Goal: Transaction & Acquisition: Purchase product/service

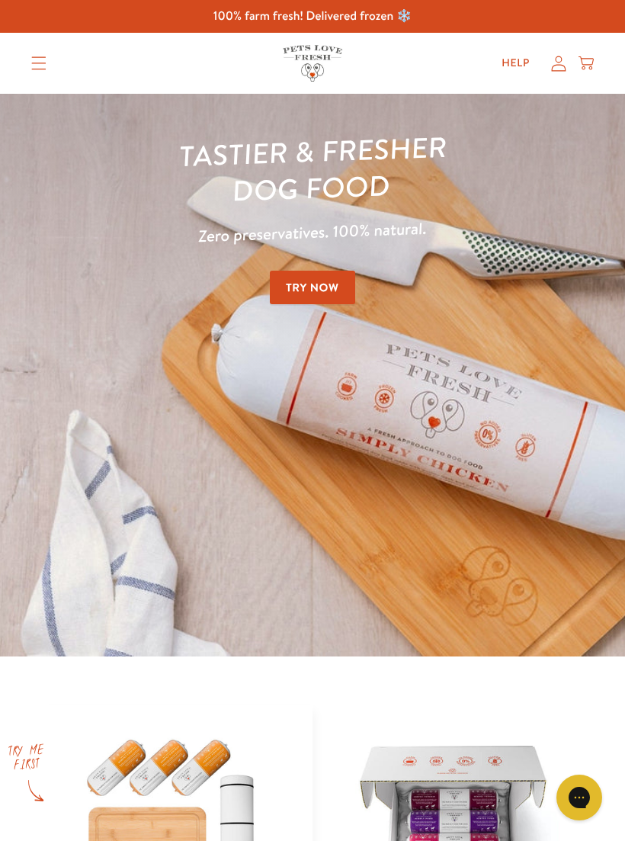
click at [38, 57] on icon "Translation missing: en.sections.header.menu" at bounding box center [39, 63] width 14 height 13
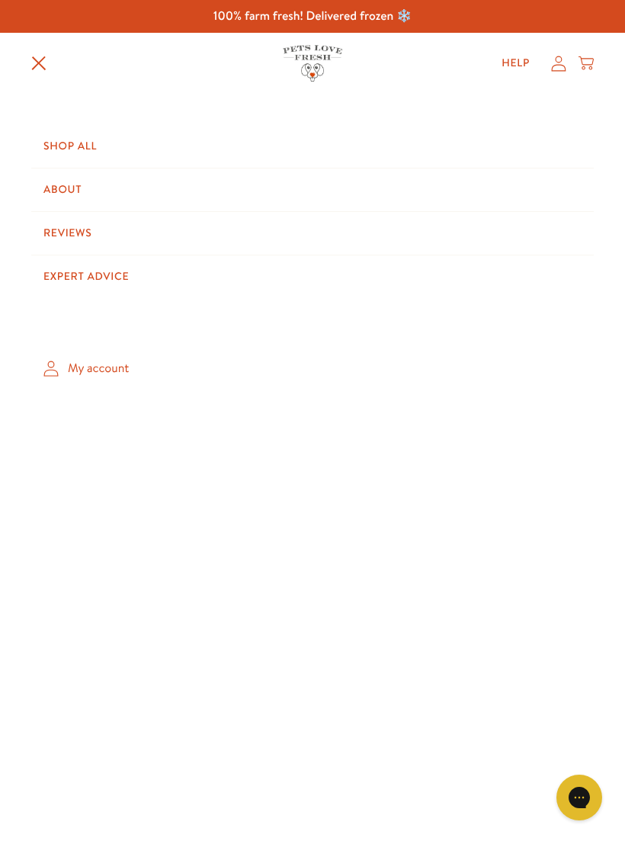
click at [78, 152] on link "Shop All" at bounding box center [312, 146] width 563 height 43
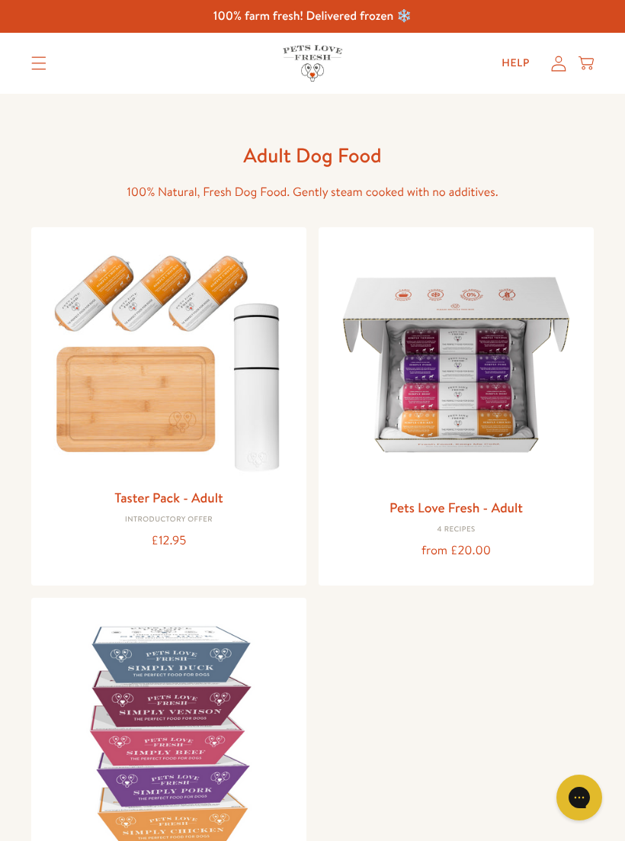
click at [475, 513] on link "Pets Love Fresh - Adult" at bounding box center [456, 507] width 133 height 19
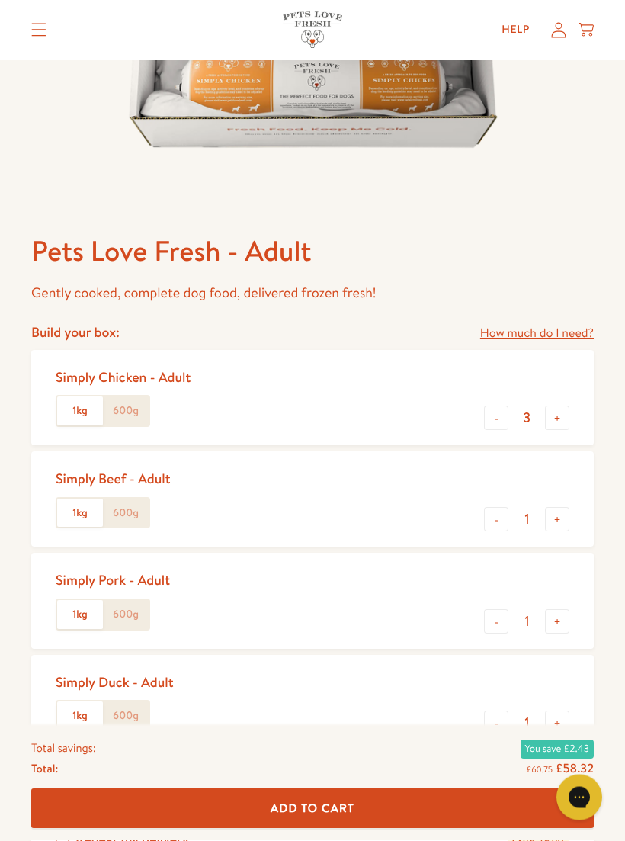
scroll to position [424, 0]
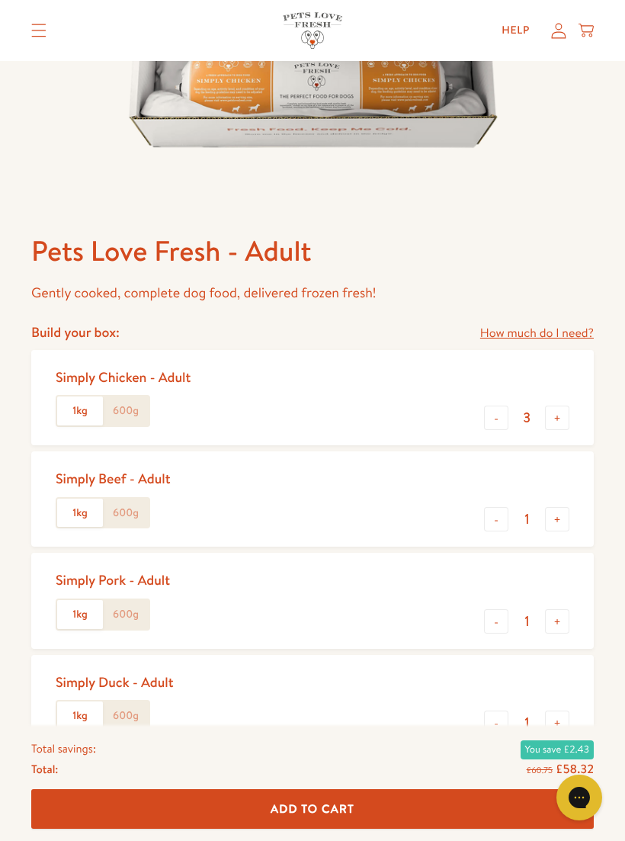
click at [498, 720] on button "-" at bounding box center [496, 723] width 24 height 24
type input "0"
click at [557, 620] on button "+" at bounding box center [557, 621] width 24 height 24
type input "2"
click at [130, 612] on label "600g" at bounding box center [126, 614] width 46 height 29
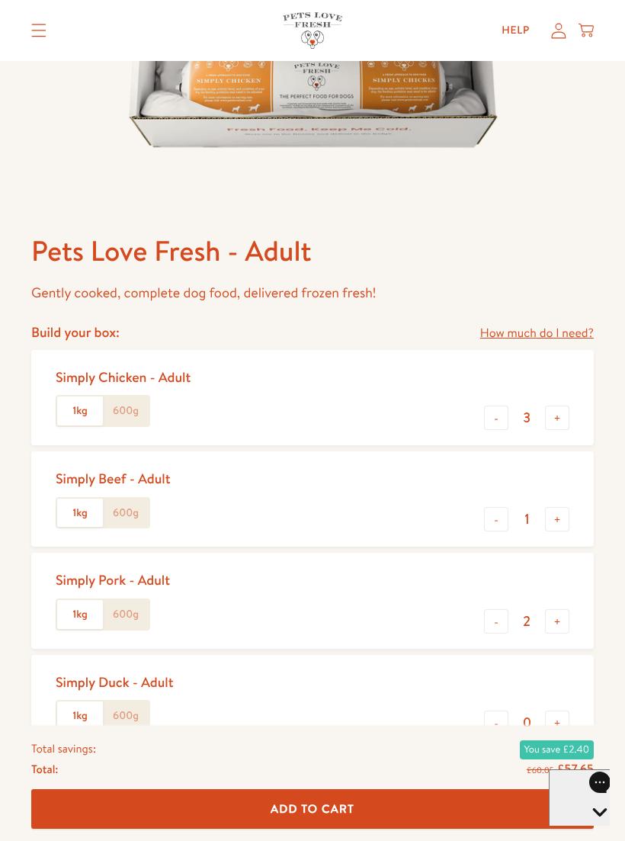
click at [0, 0] on input "600g" at bounding box center [0, 0] width 0 height 0
click at [560, 520] on button "+" at bounding box center [557, 519] width 24 height 24
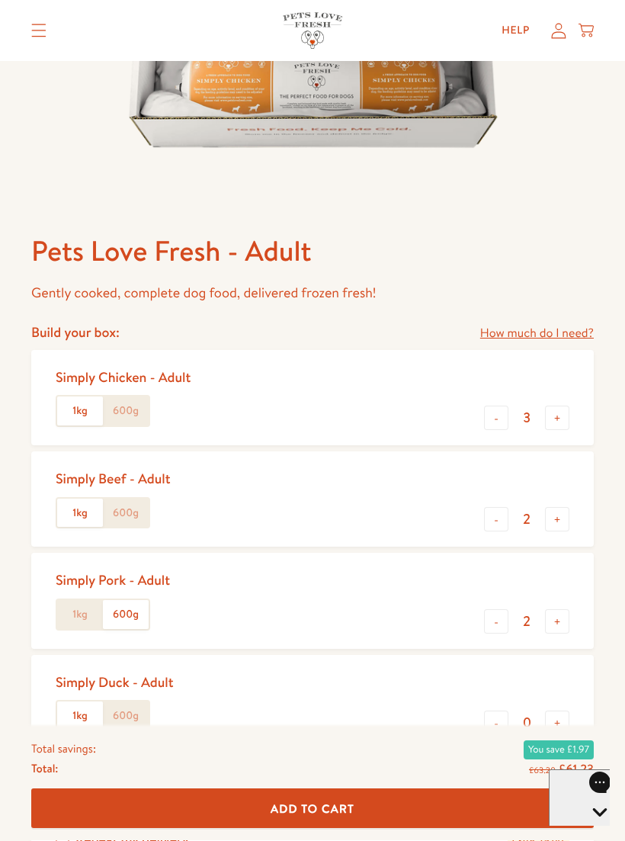
click at [567, 522] on button "+" at bounding box center [557, 519] width 24 height 24
type input "3"
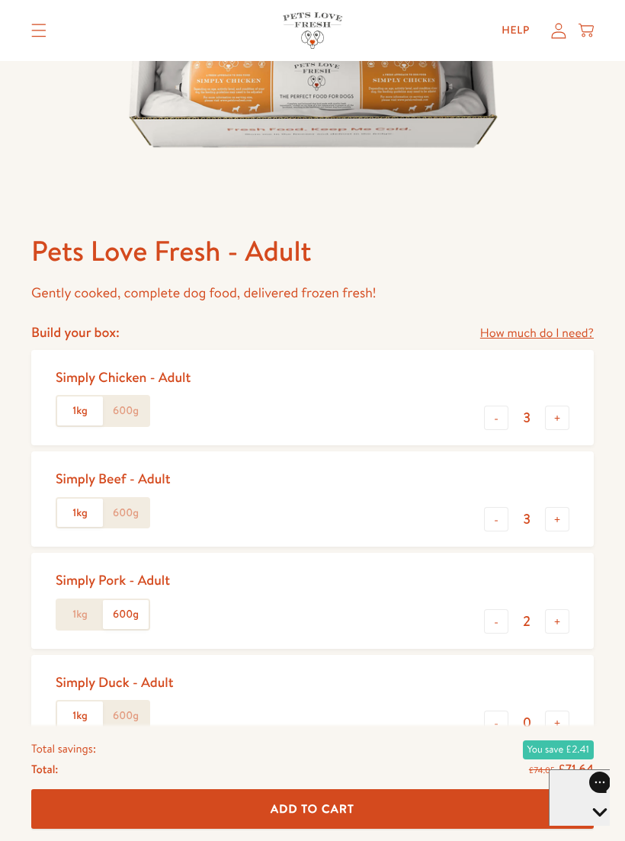
click at [130, 510] on label "600g" at bounding box center [126, 513] width 46 height 29
click at [0, 0] on input "600g" at bounding box center [0, 0] width 0 height 0
click at [490, 426] on button "-" at bounding box center [496, 418] width 24 height 24
type input "2"
click at [131, 408] on label "600g" at bounding box center [126, 411] width 46 height 29
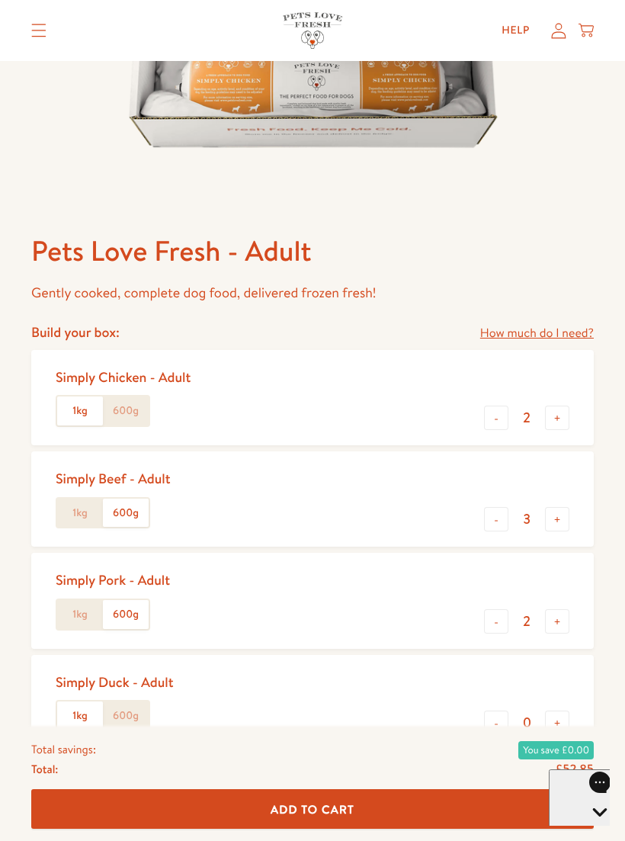
click at [0, 0] on input "600g" at bounding box center [0, 0] width 0 height 0
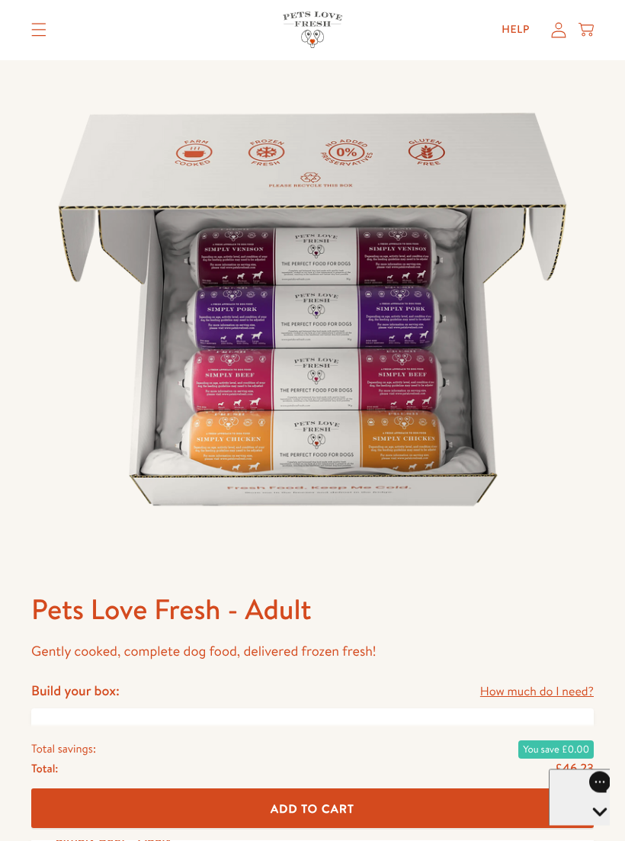
scroll to position [66, 0]
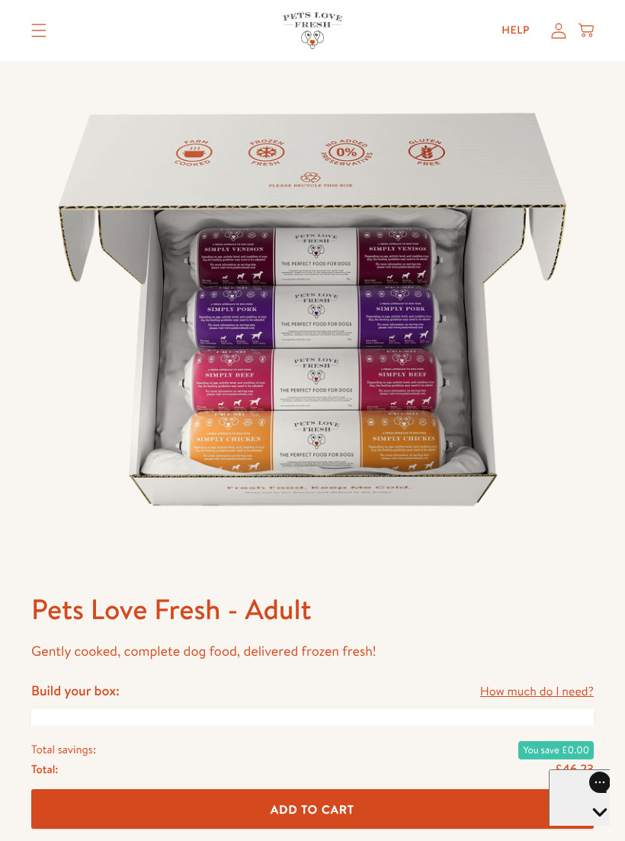
click at [393, 805] on button "Add To Cart" at bounding box center [312, 809] width 563 height 40
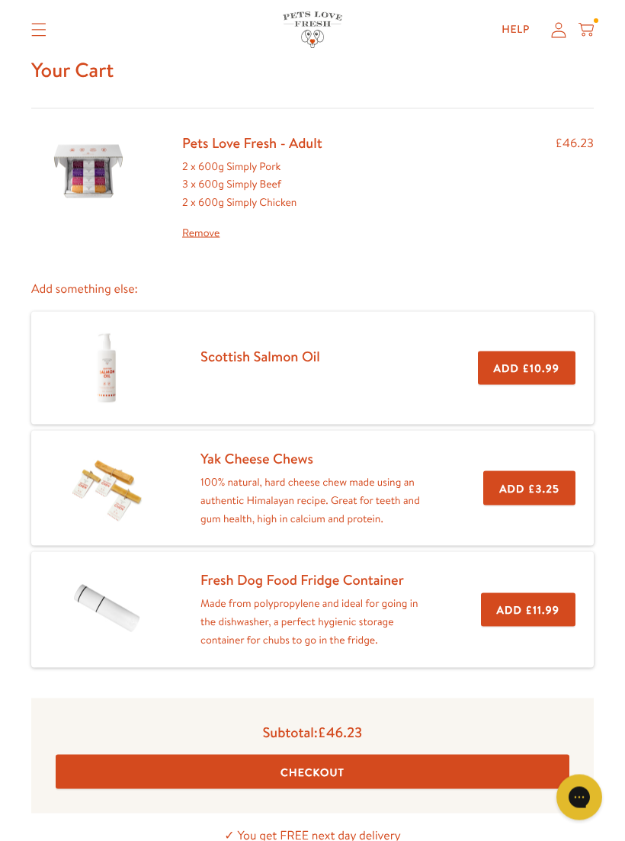
scroll to position [62, 0]
click at [344, 759] on button "Checkout" at bounding box center [313, 771] width 514 height 34
